Goal: Check status: Check status

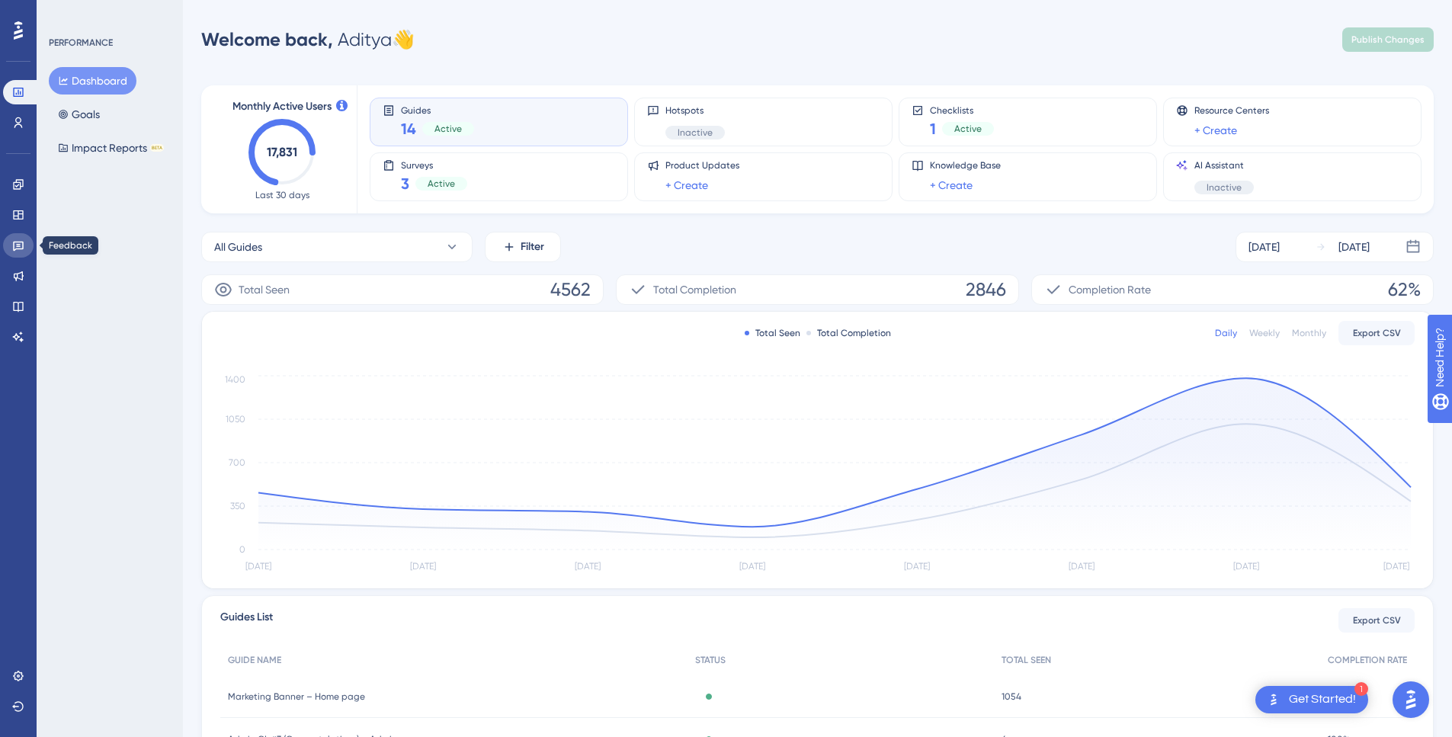
click at [23, 247] on icon at bounding box center [18, 247] width 11 height 10
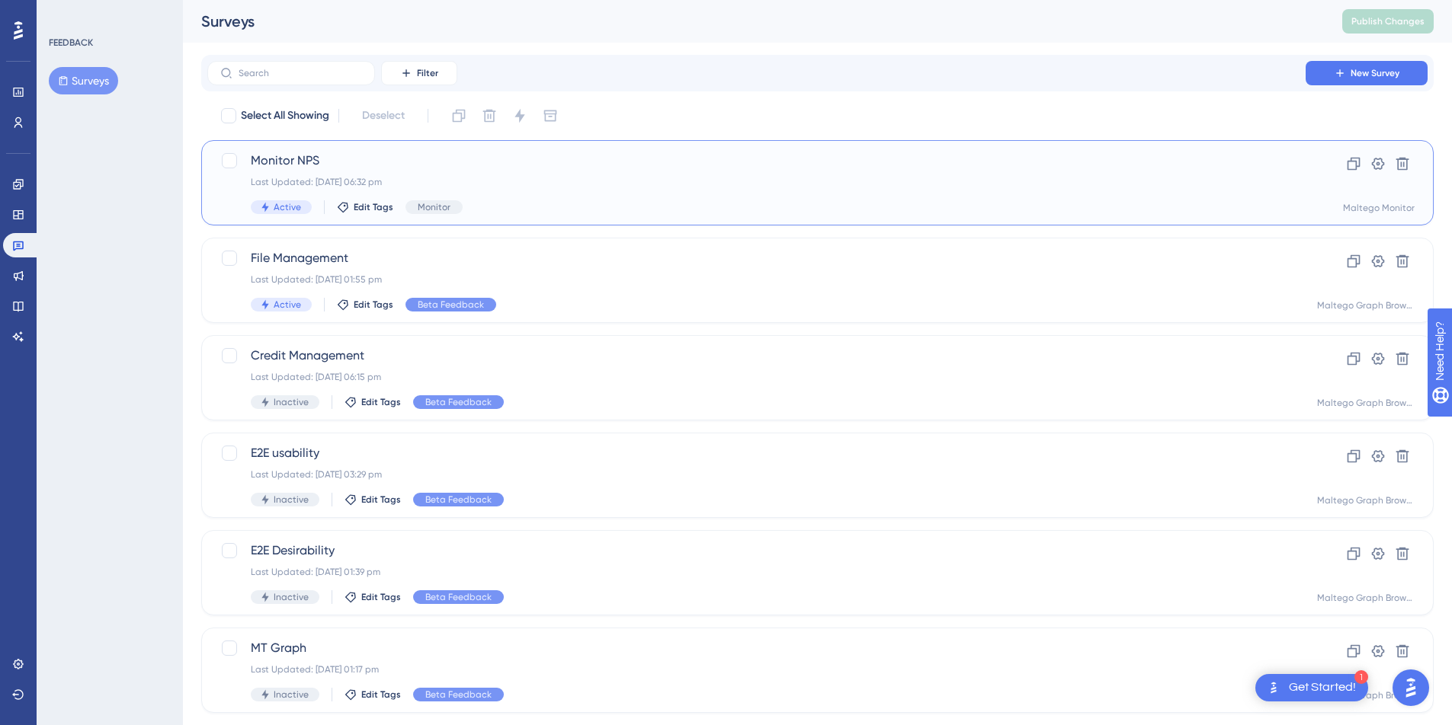
click at [555, 199] on div "Monitor NPS Last Updated: [DATE] 06:32 pm Active Edit Tags Monitor" at bounding box center [756, 183] width 1011 height 62
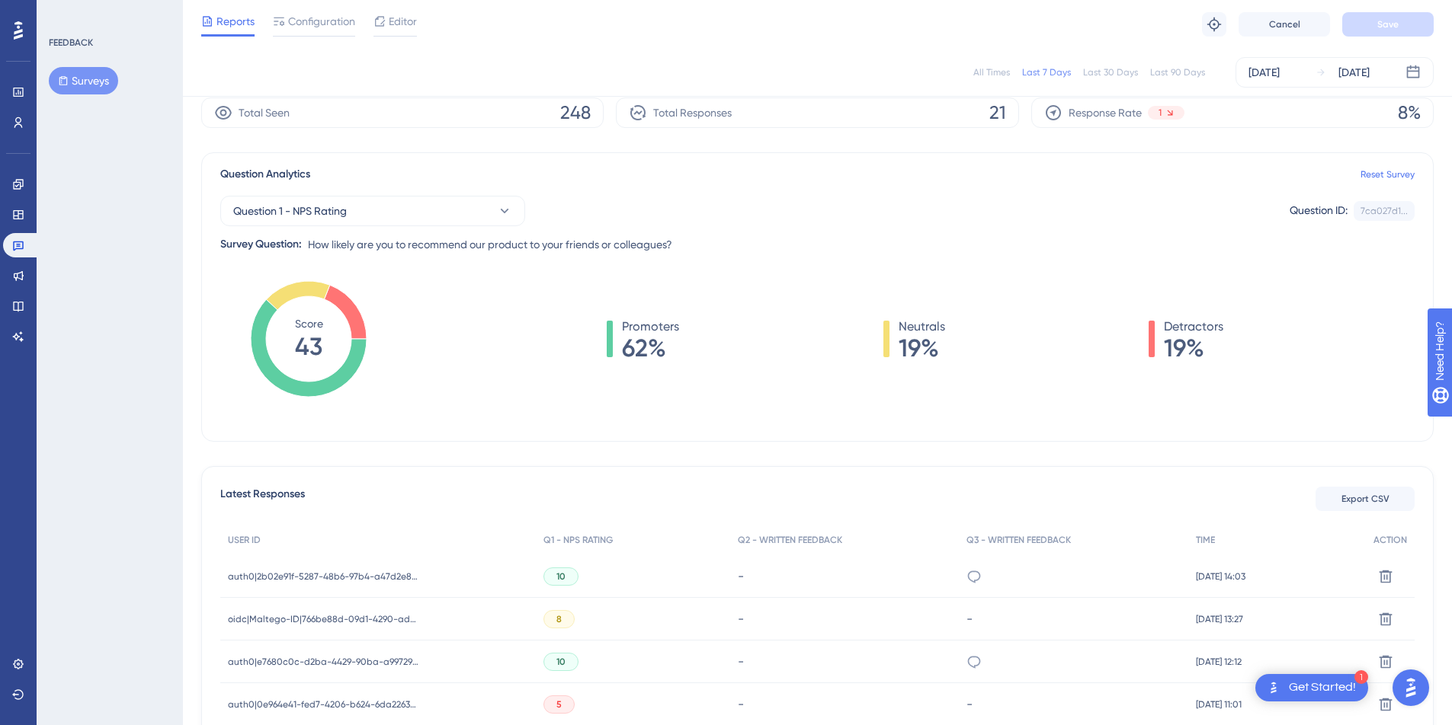
scroll to position [71, 0]
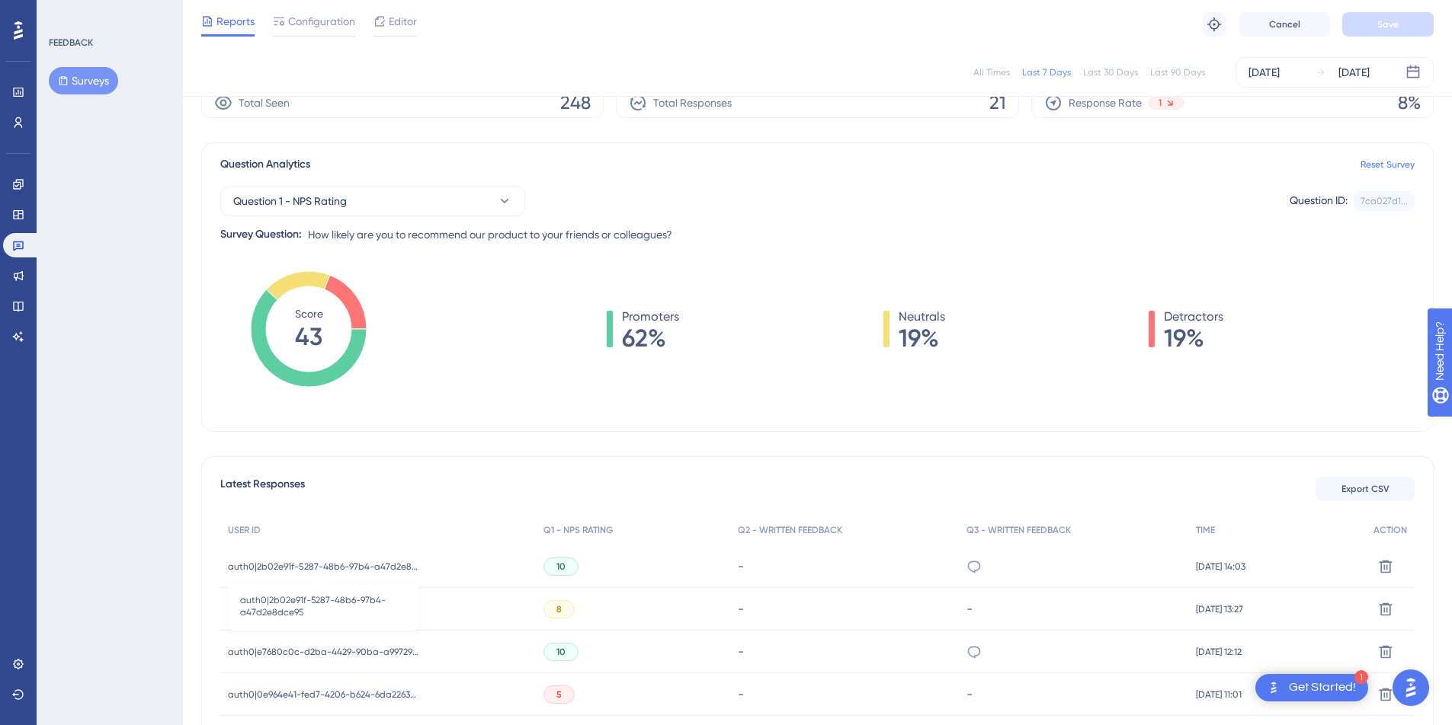
click at [389, 566] on span "auth0|2b02e91f-5287-48b6-97b4-a47d2e8dce95" at bounding box center [323, 567] width 190 height 12
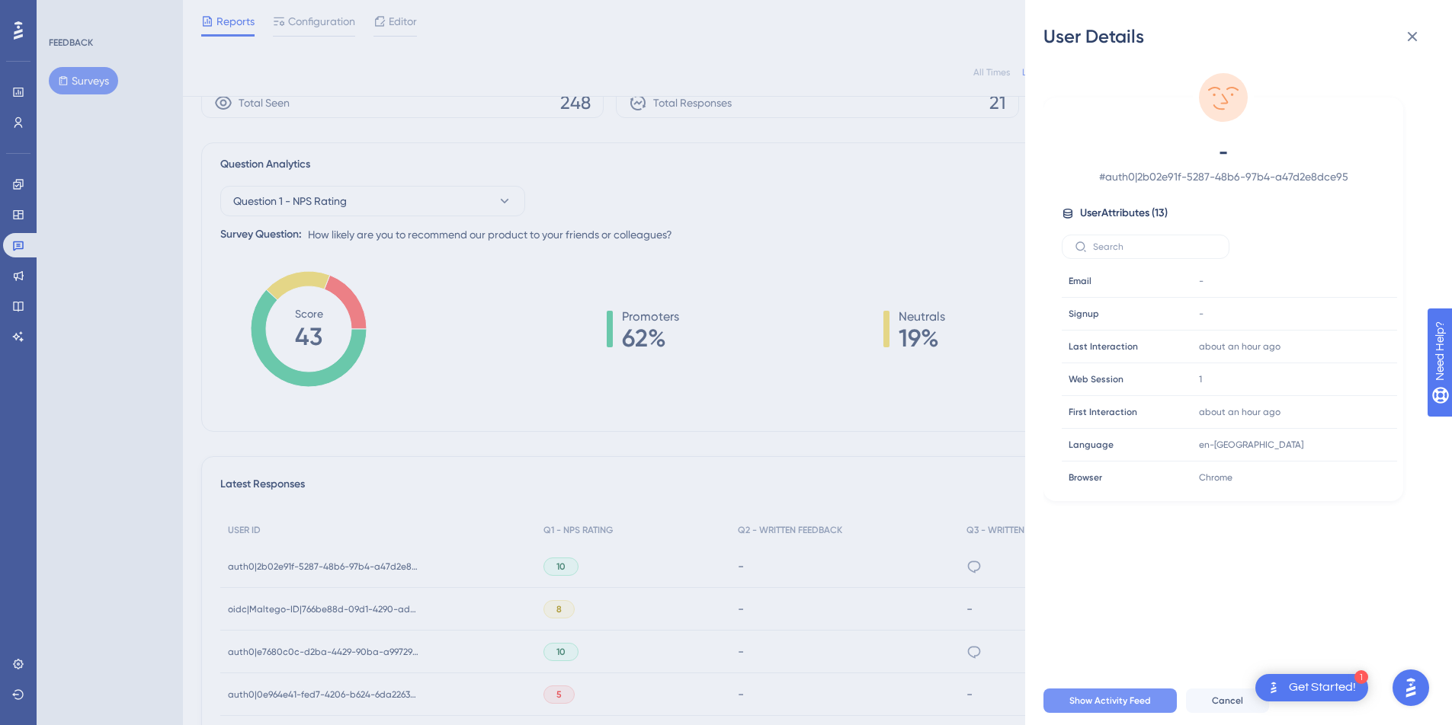
click at [1155, 713] on button "Show Activity Feed" at bounding box center [1109, 701] width 133 height 24
